Goal: Task Accomplishment & Management: Complete application form

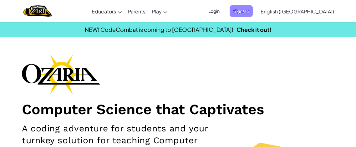
click at [252, 11] on span "Sign Up" at bounding box center [240, 11] width 23 height 12
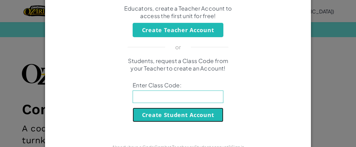
click at [186, 114] on button "Create Student Account" at bounding box center [177, 115] width 91 height 14
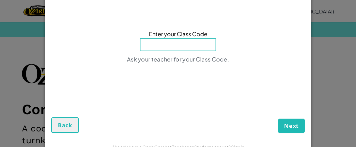
type input "hs3p5m"
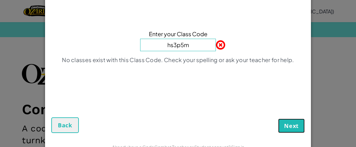
click at [295, 128] on span "Next" at bounding box center [291, 125] width 15 height 7
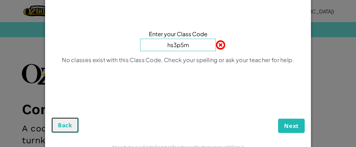
click at [61, 132] on button "Back" at bounding box center [64, 125] width 27 height 16
